Goal: Transaction & Acquisition: Subscribe to service/newsletter

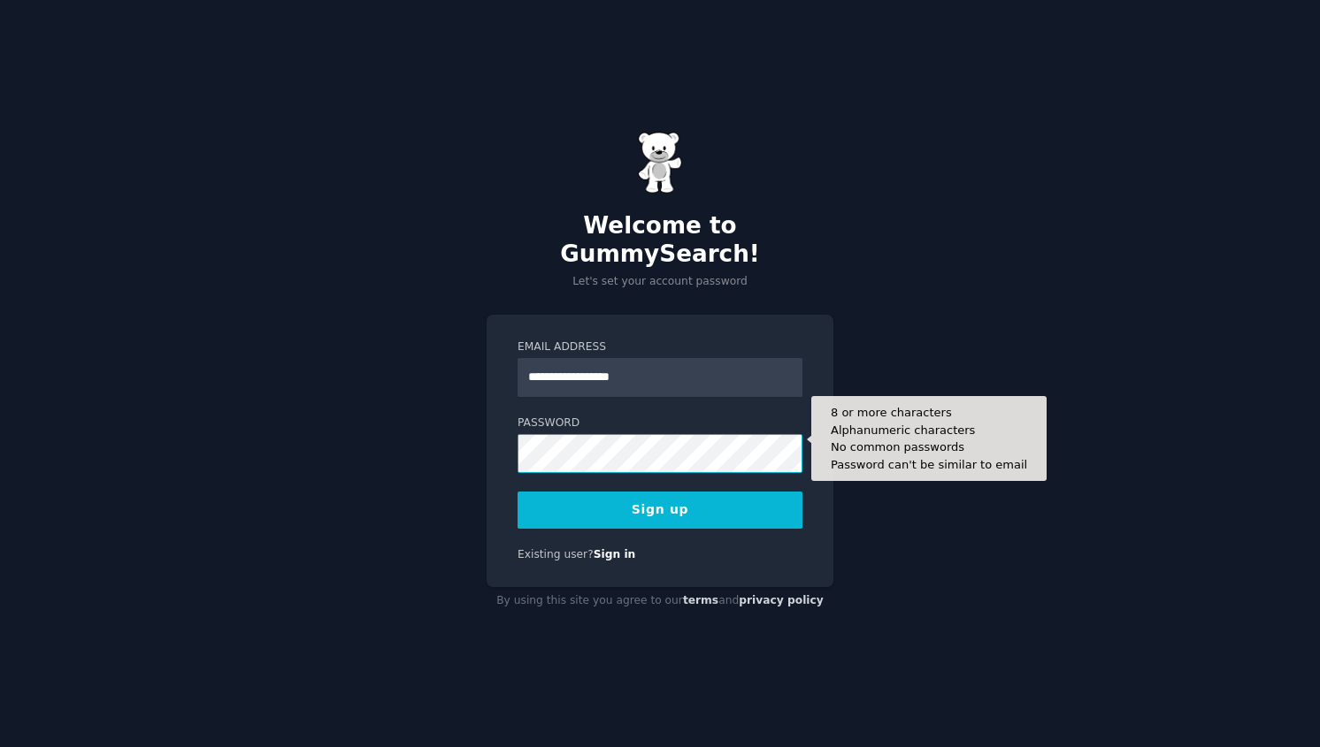
click at [517, 492] on button "Sign up" at bounding box center [659, 510] width 285 height 37
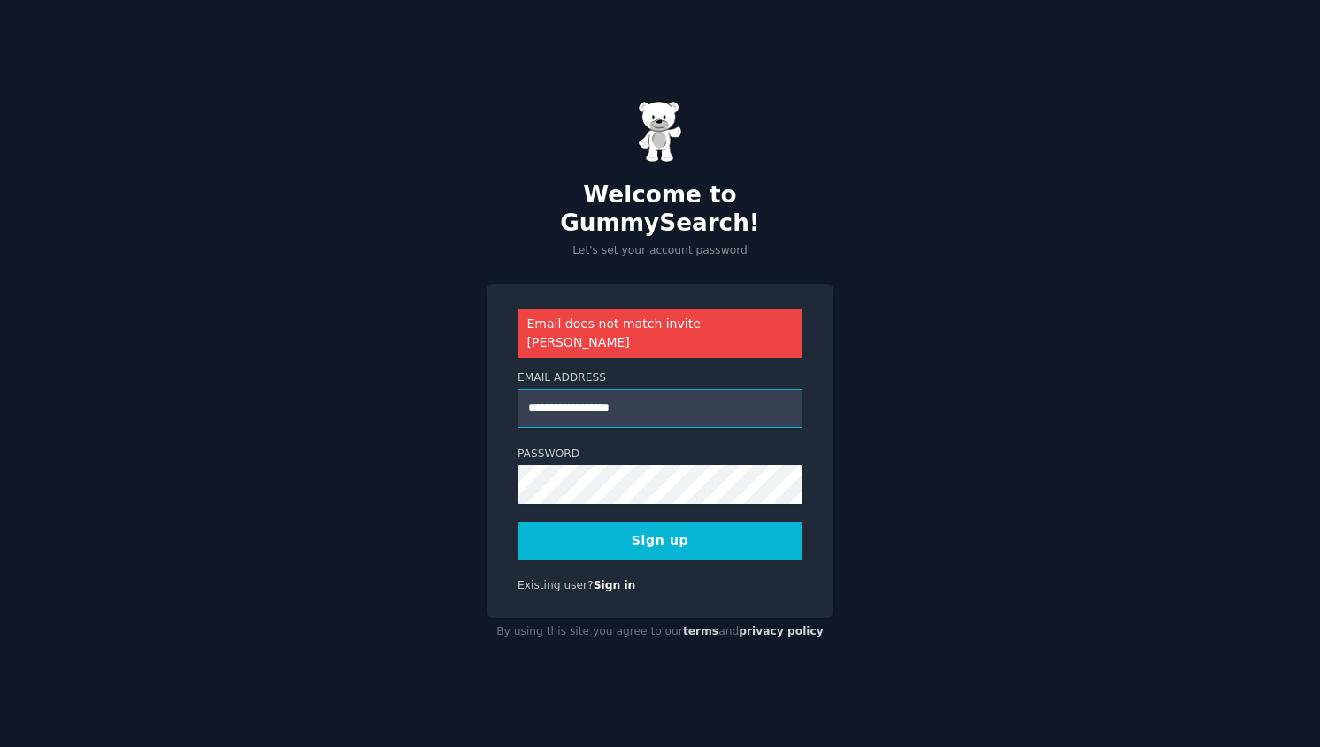
click at [617, 389] on input "**********" at bounding box center [659, 408] width 285 height 39
type input "**********"
click at [611, 523] on button "Sign up" at bounding box center [659, 541] width 285 height 37
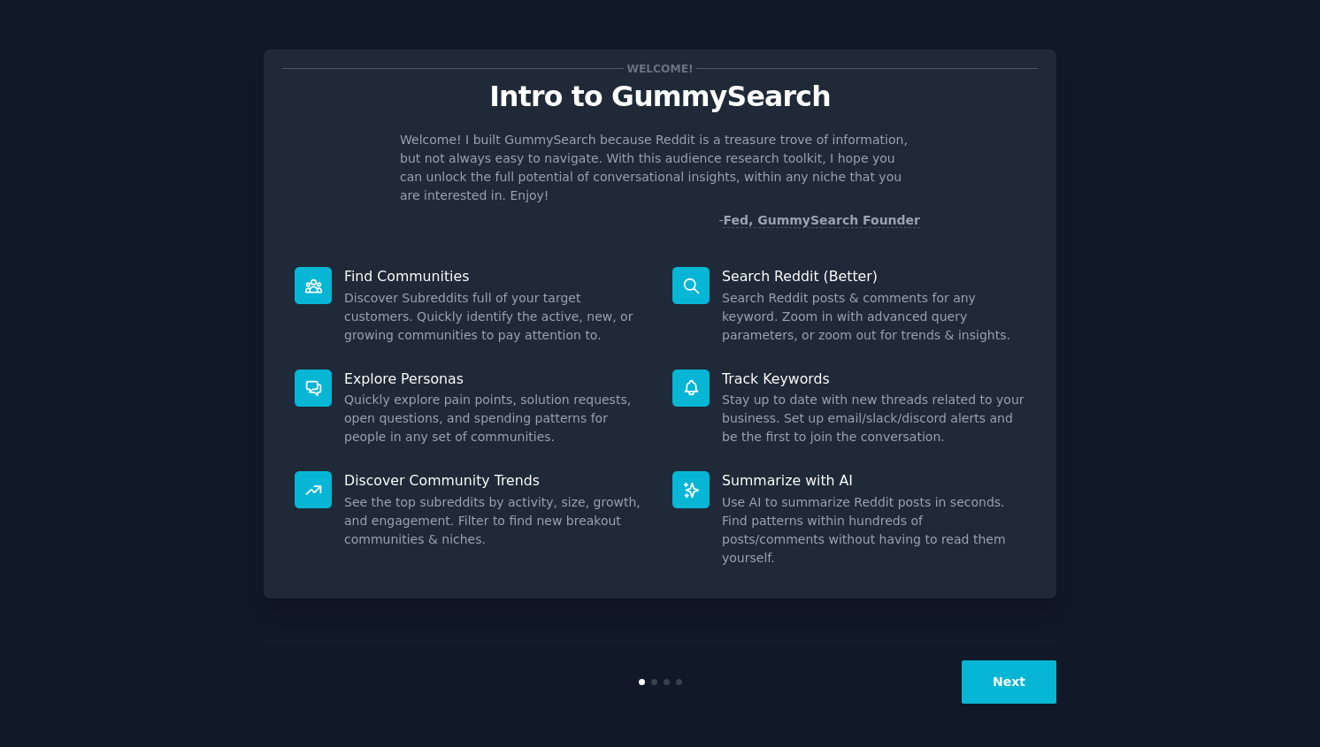
click at [993, 682] on button "Next" at bounding box center [1009, 682] width 95 height 43
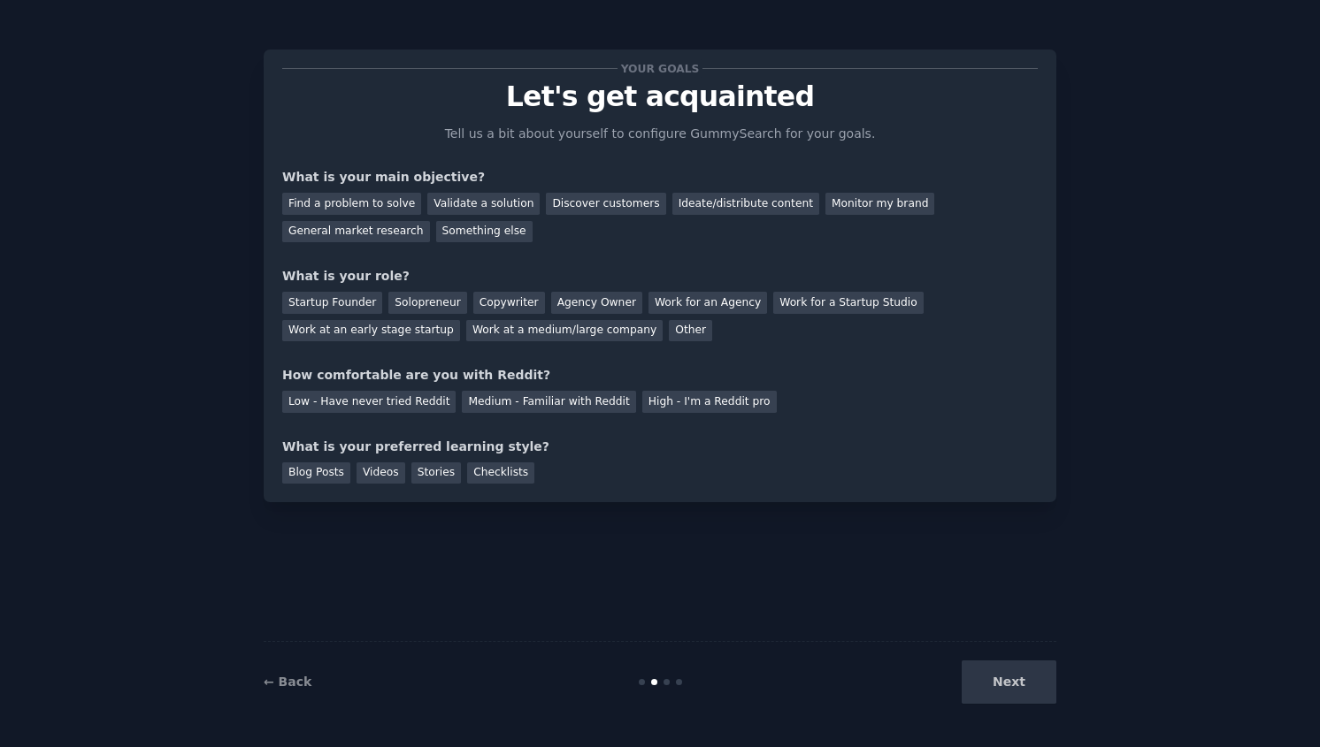
click at [993, 682] on div "Next" at bounding box center [924, 682] width 264 height 43
click at [379, 201] on div "Find a problem to solve" at bounding box center [351, 204] width 139 height 22
click at [479, 203] on div "Validate a solution" at bounding box center [483, 204] width 112 height 22
click at [346, 309] on div "Startup Founder" at bounding box center [332, 303] width 100 height 22
click at [669, 405] on div "High - I'm a Reddit pro" at bounding box center [709, 402] width 134 height 22
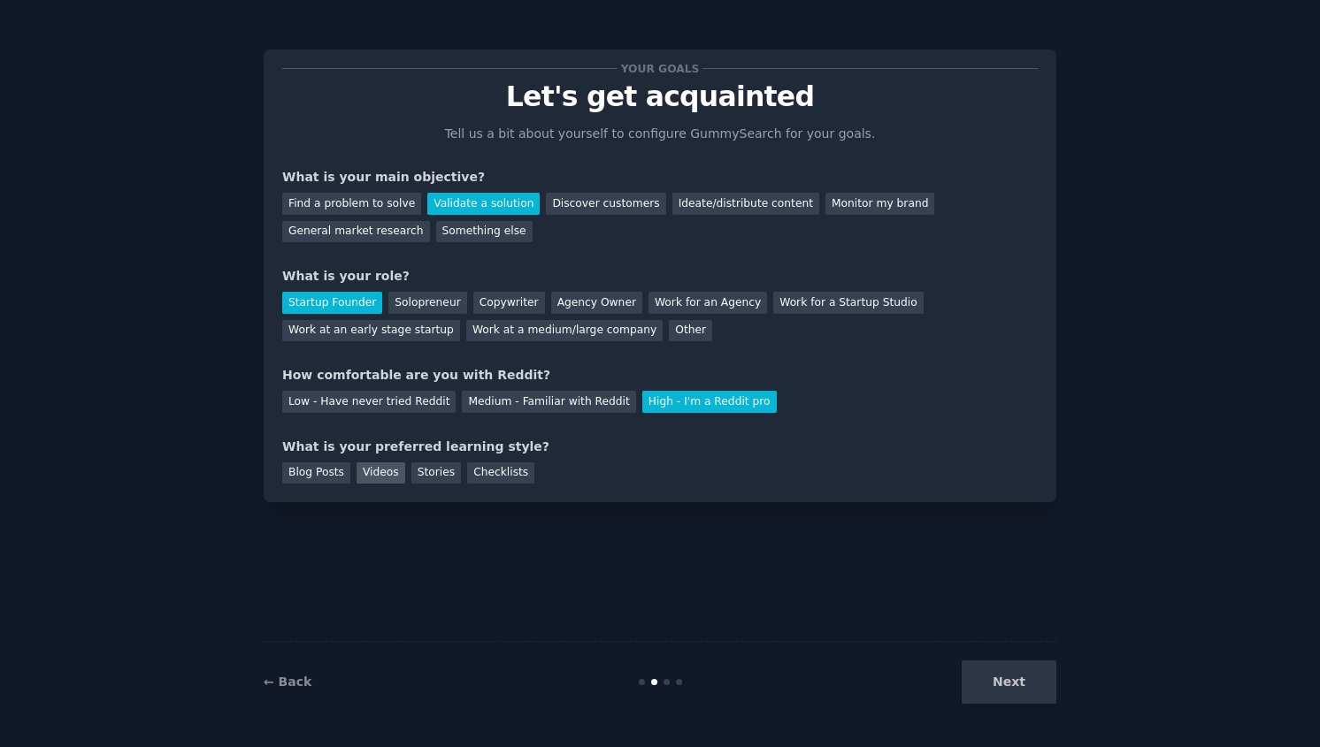
click at [369, 474] on div "Videos" at bounding box center [380, 474] width 49 height 22
click at [1069, 701] on div "Your goals Let's get acquainted Tell us a bit about yourself to configure Gummy…" at bounding box center [660, 374] width 1270 height 698
click at [1059, 701] on div "Your goals Let's get acquainted Tell us a bit about yourself to configure Gummy…" at bounding box center [660, 374] width 1270 height 698
click at [1042, 693] on button "Next" at bounding box center [1009, 682] width 95 height 43
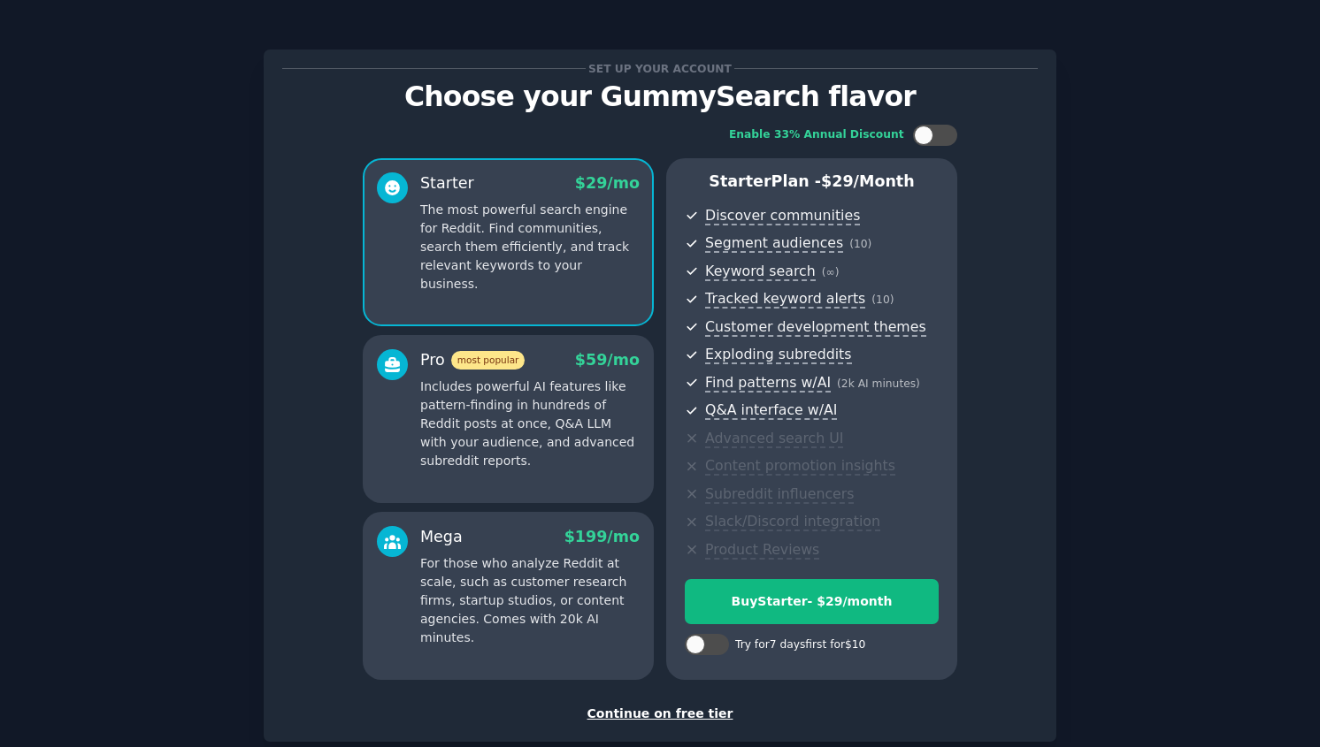
scroll to position [12, 0]
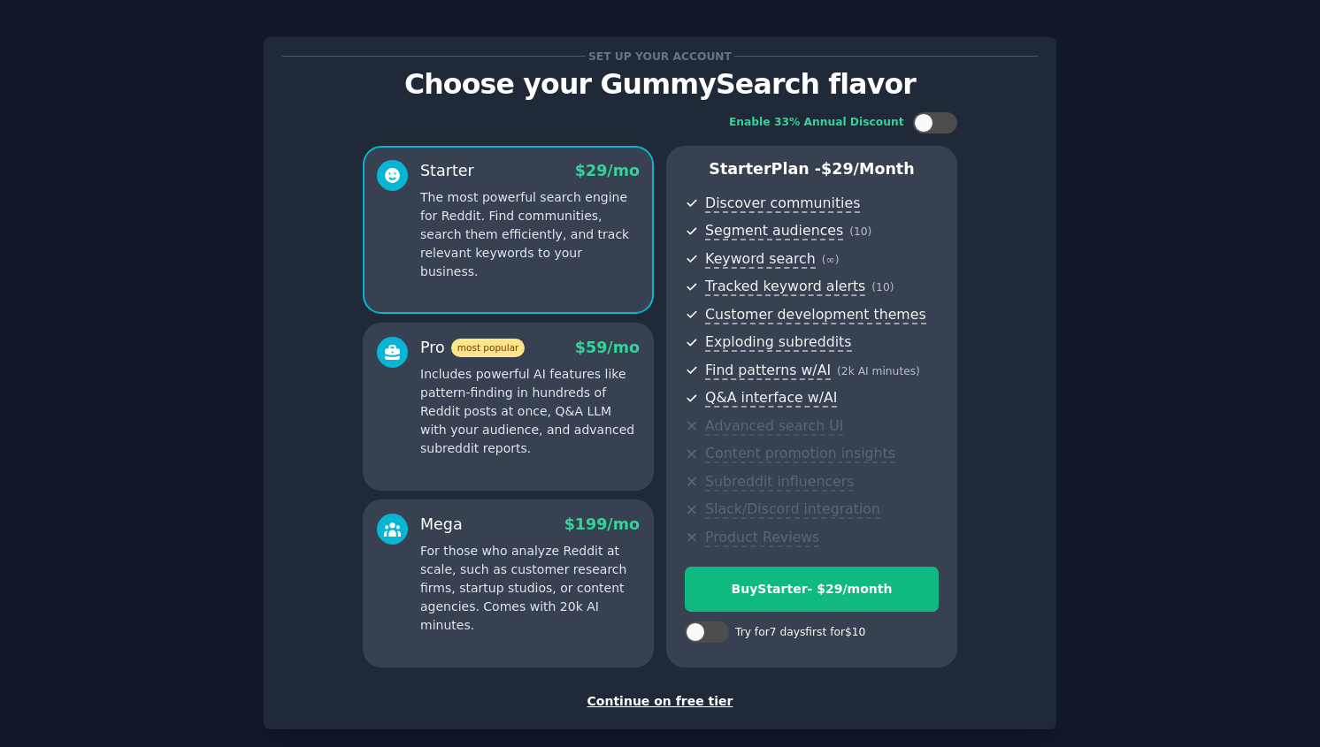
click at [704, 704] on div "Continue on free tier" at bounding box center [659, 702] width 755 height 19
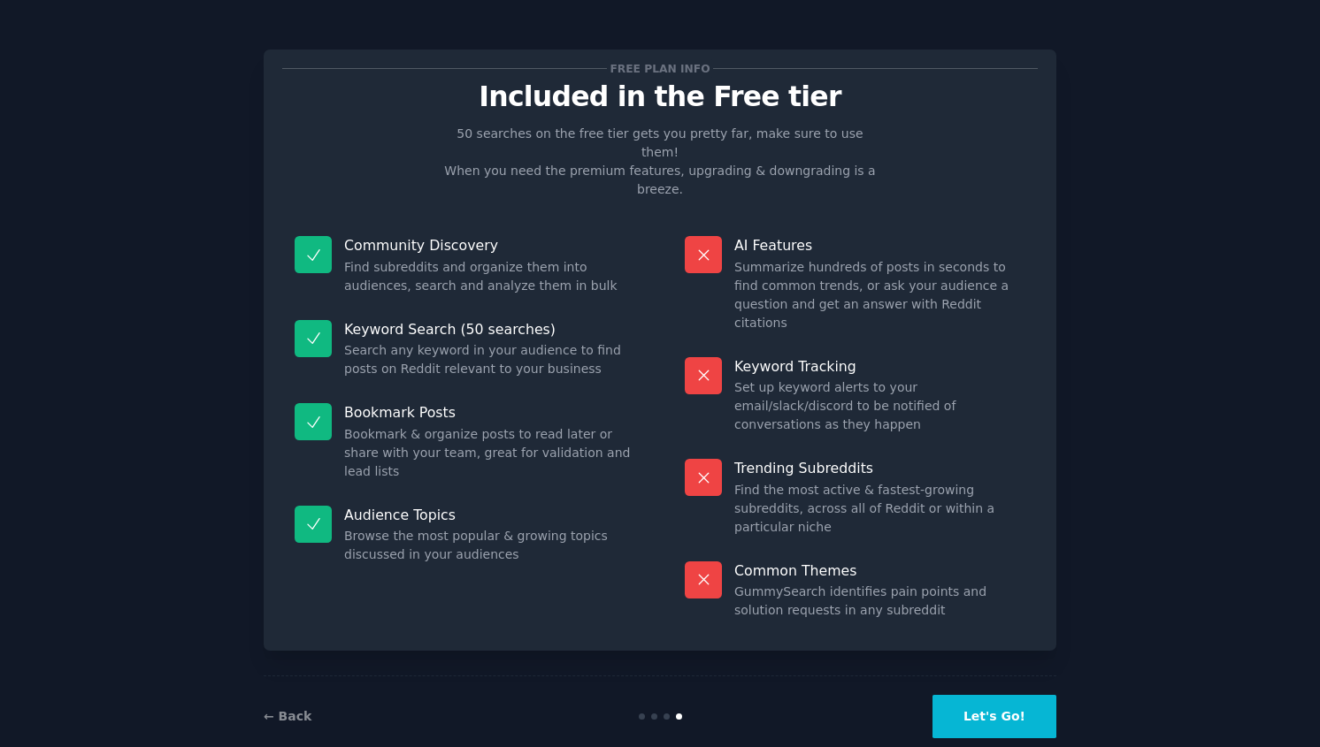
click at [972, 695] on button "Let's Go!" at bounding box center [994, 716] width 124 height 43
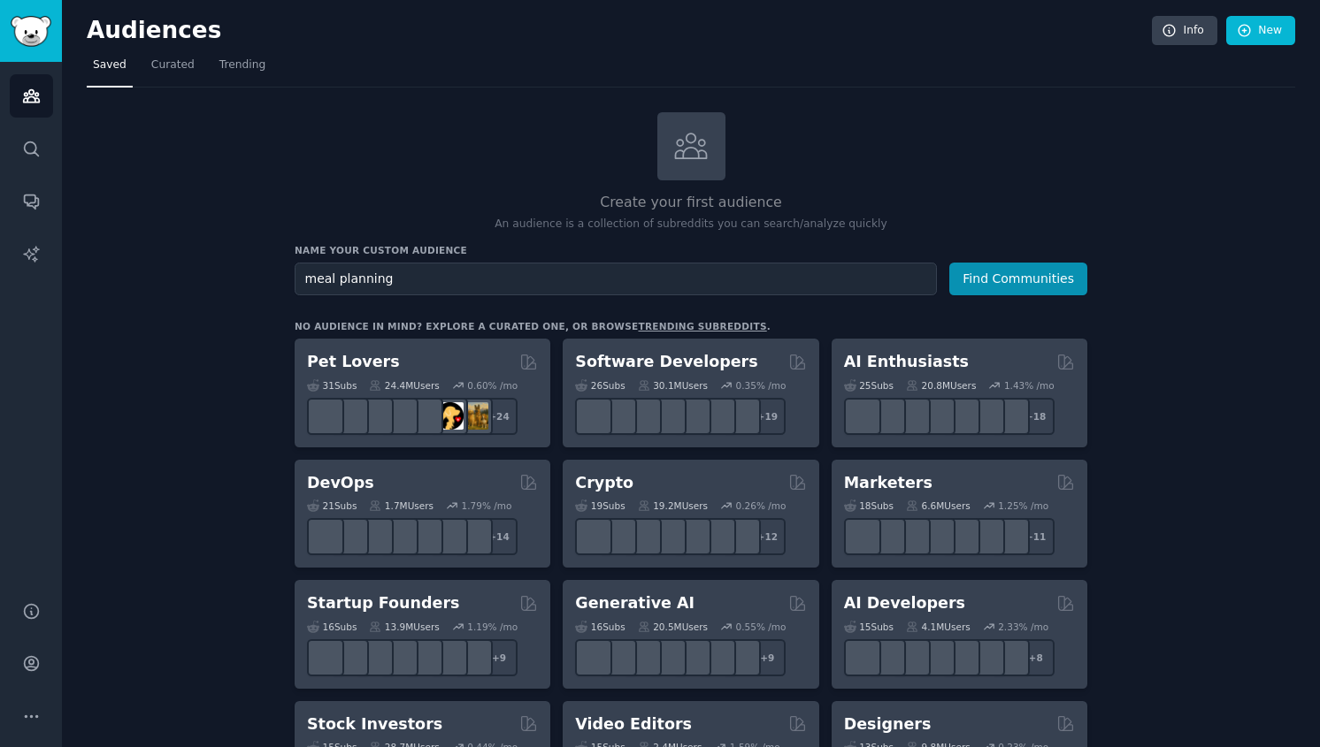
type input "meal planning"
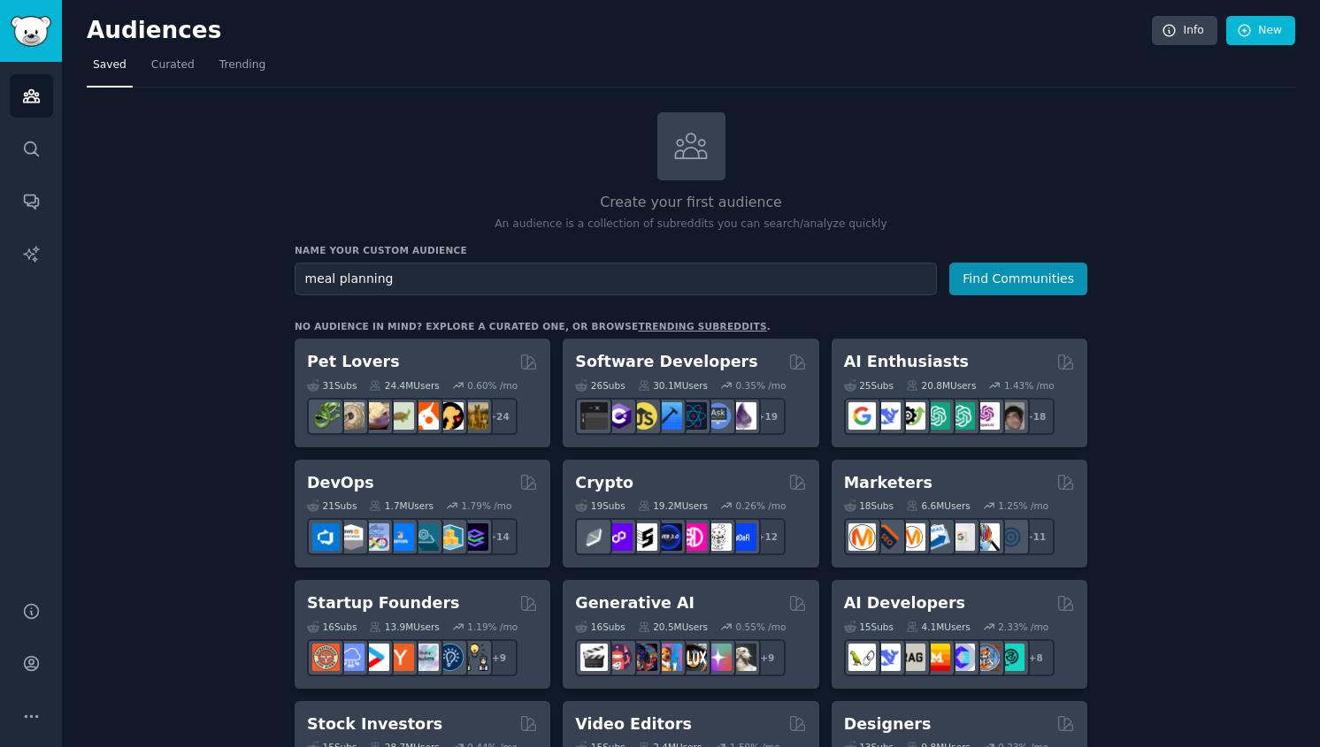
click at [949, 263] on button "Find Communities" at bounding box center [1018, 279] width 138 height 33
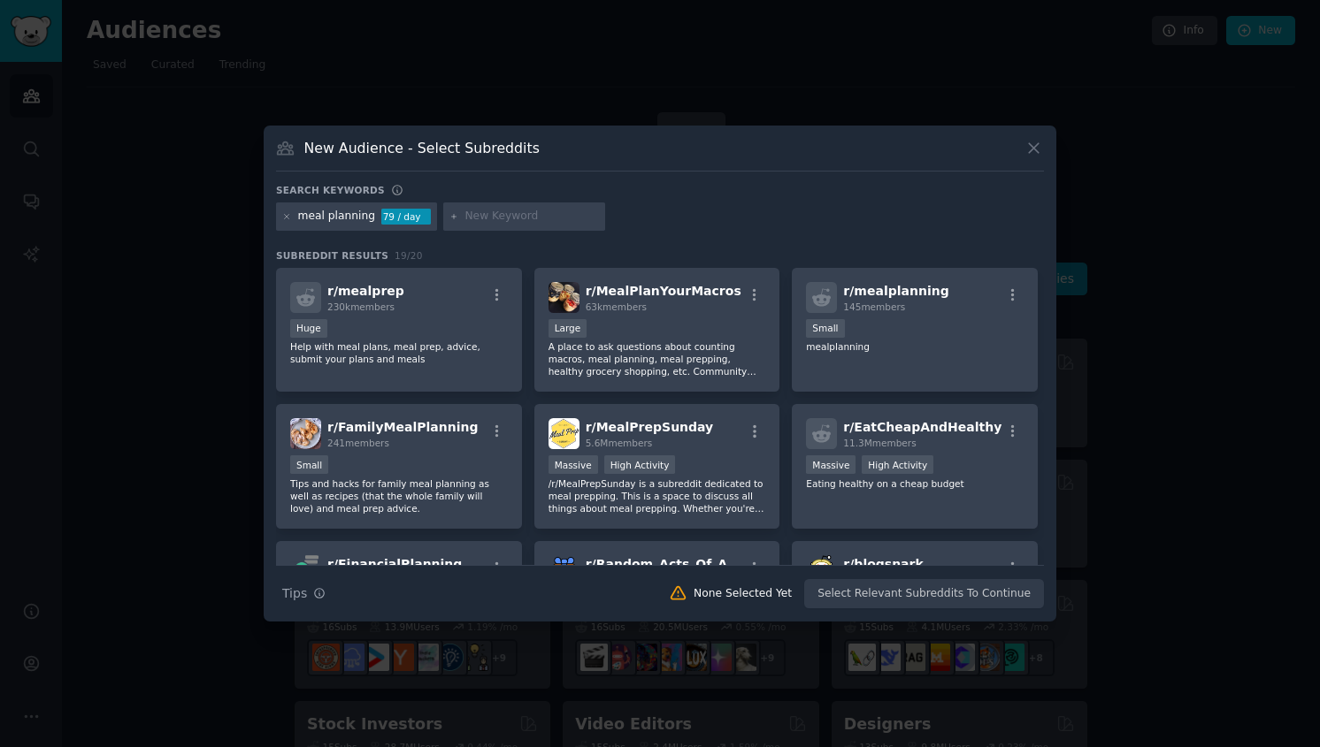
click at [1049, 151] on div "New Audience - Select Subreddits Search keywords meal planning 79 / day Subredd…" at bounding box center [660, 374] width 793 height 496
click at [1029, 151] on icon at bounding box center [1033, 148] width 19 height 19
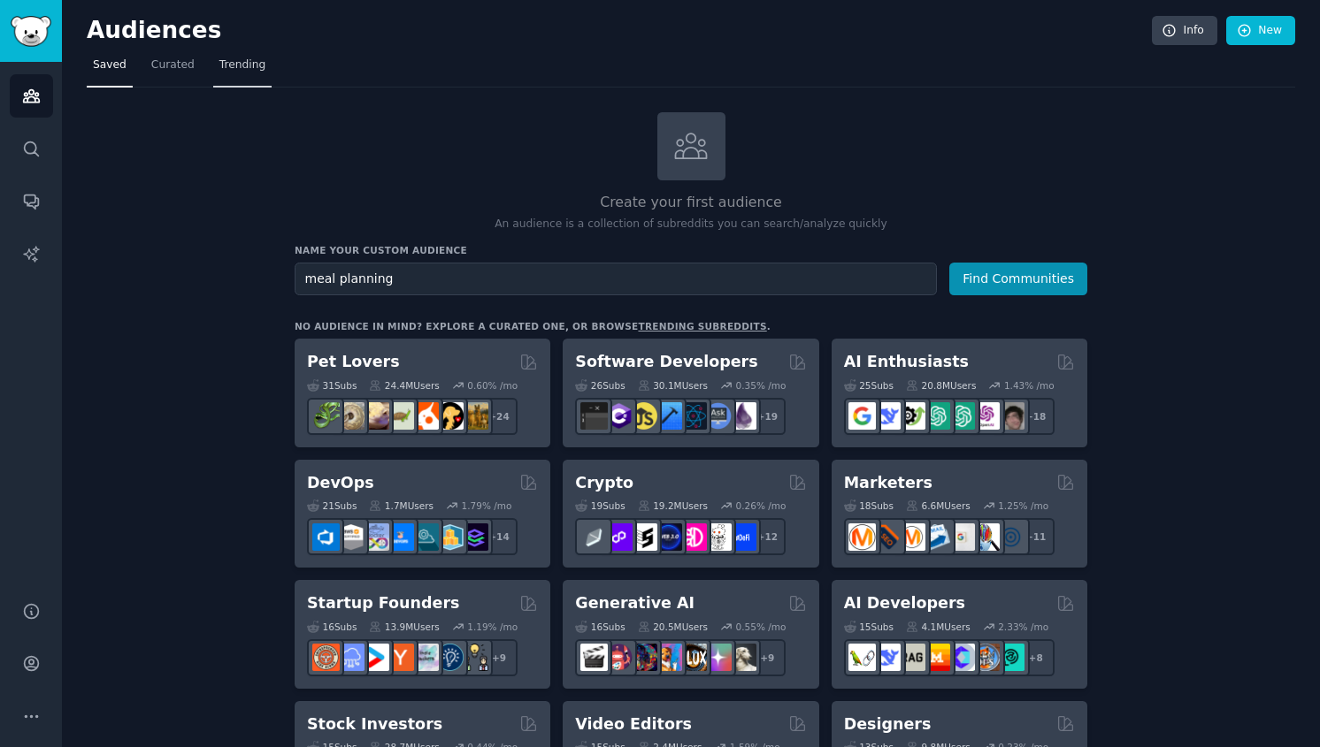
click at [229, 65] on span "Trending" at bounding box center [242, 65] width 46 height 16
